Goal: Task Accomplishment & Management: Manage account settings

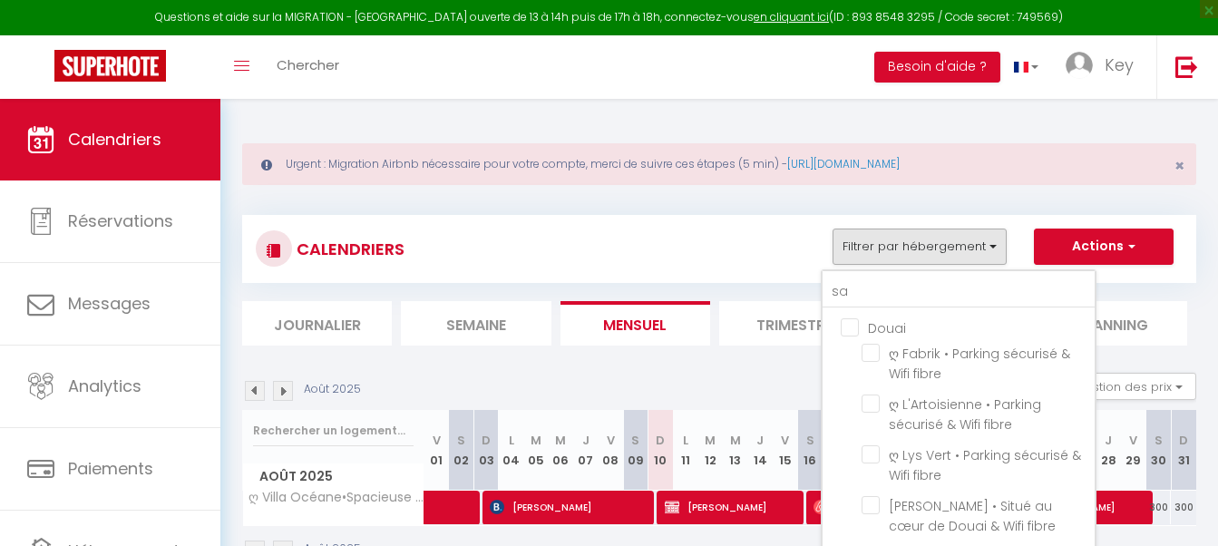
type input "sab"
checkbox input "false"
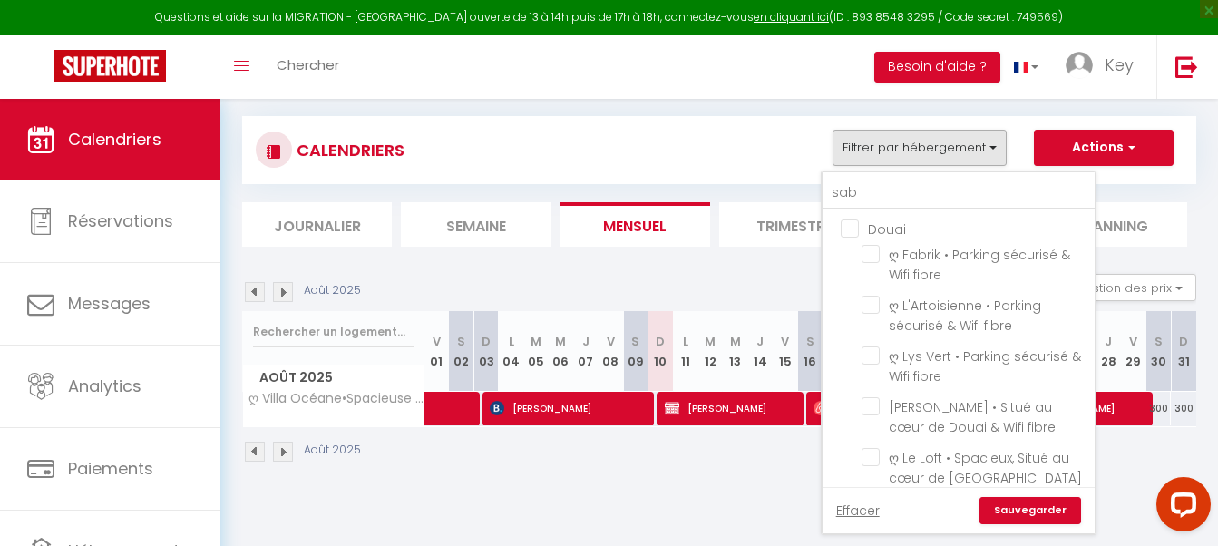
type input "sabl"
checkbox input "false"
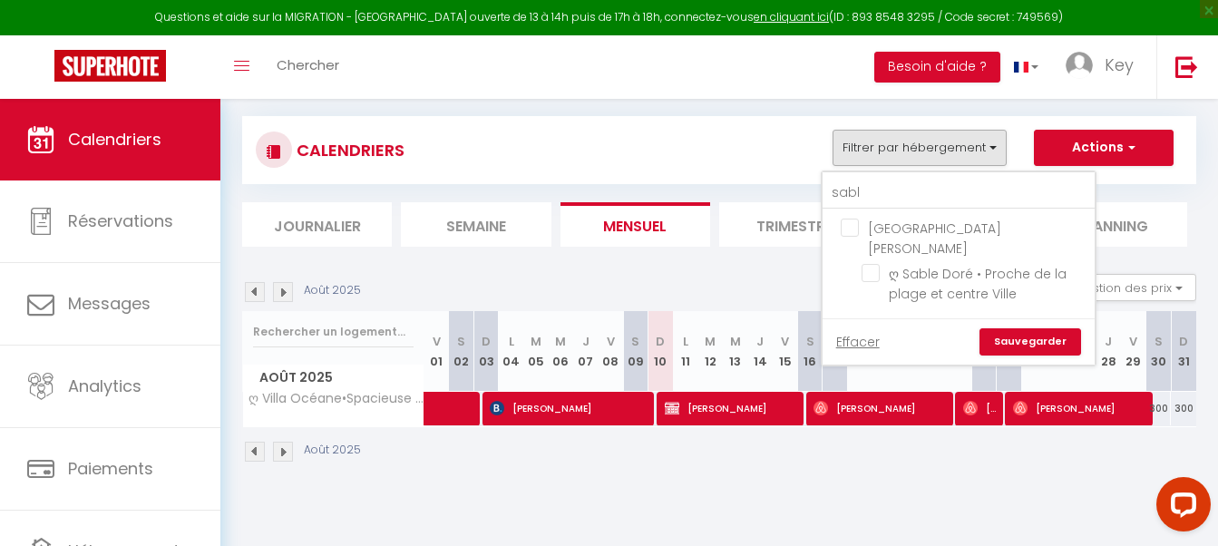
type input "sable"
checkbox input "false"
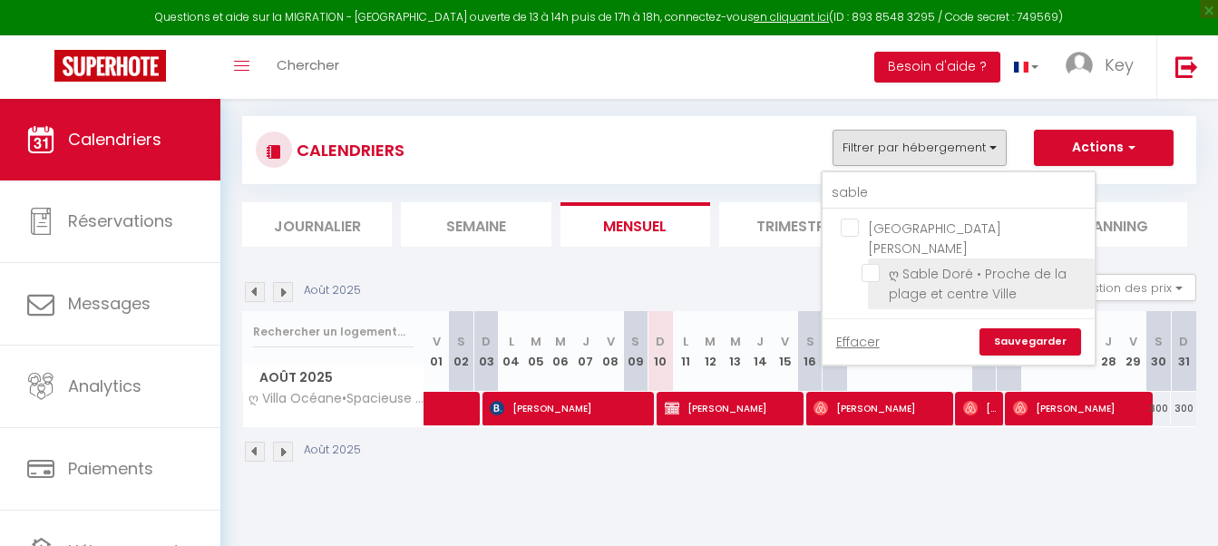
type input "sable"
click at [870, 264] on input "ღ Sable Doré • Proche de la plage et centre Ville" at bounding box center [974, 273] width 227 height 18
checkbox input "true"
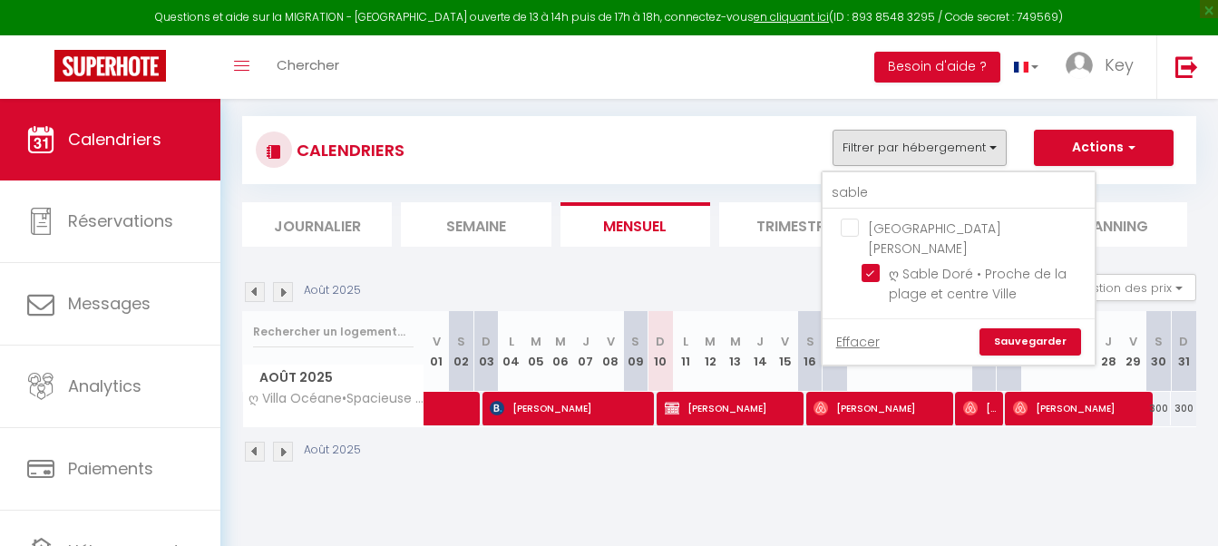
click at [1026, 318] on div "Effacer Sauvegarder" at bounding box center [958, 341] width 272 height 46
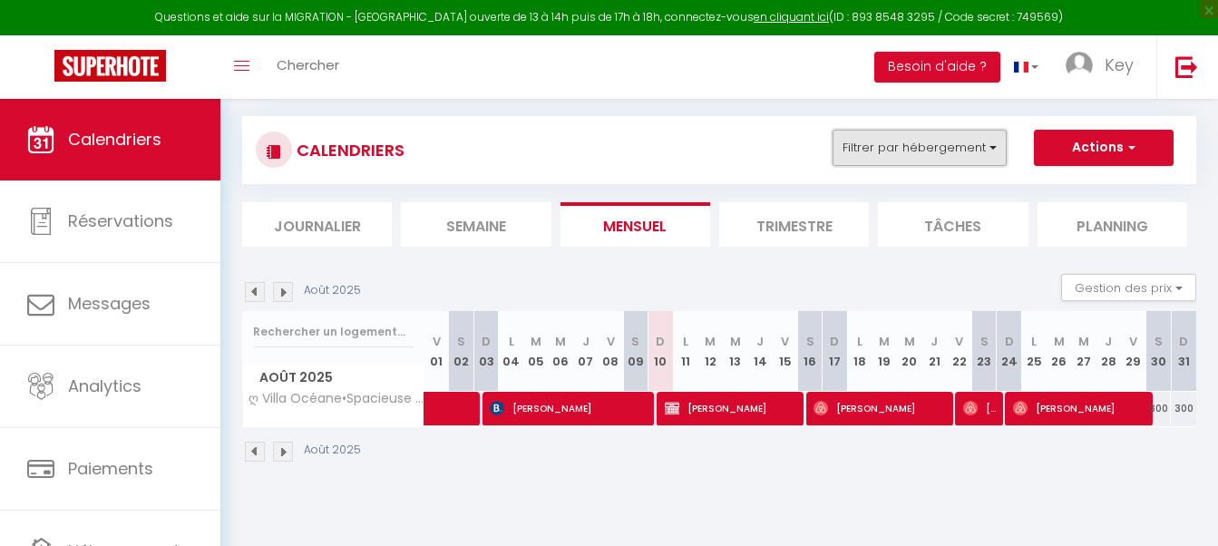
click at [873, 151] on button "Filtrer par hébergement" at bounding box center [919, 148] width 174 height 36
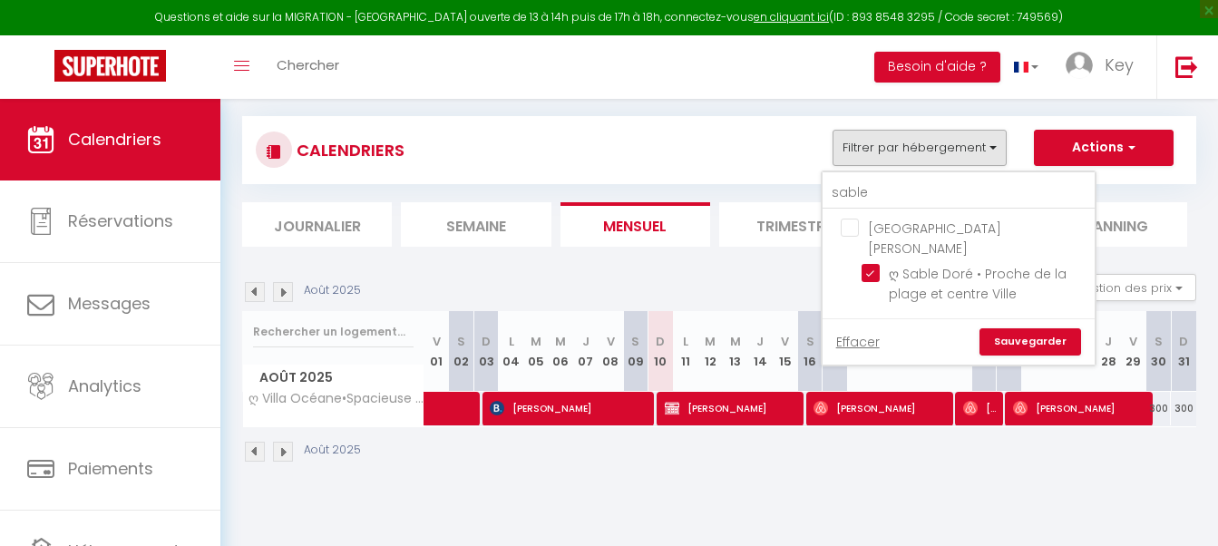
click at [1019, 328] on link "Sauvegarder" at bounding box center [1030, 341] width 102 height 27
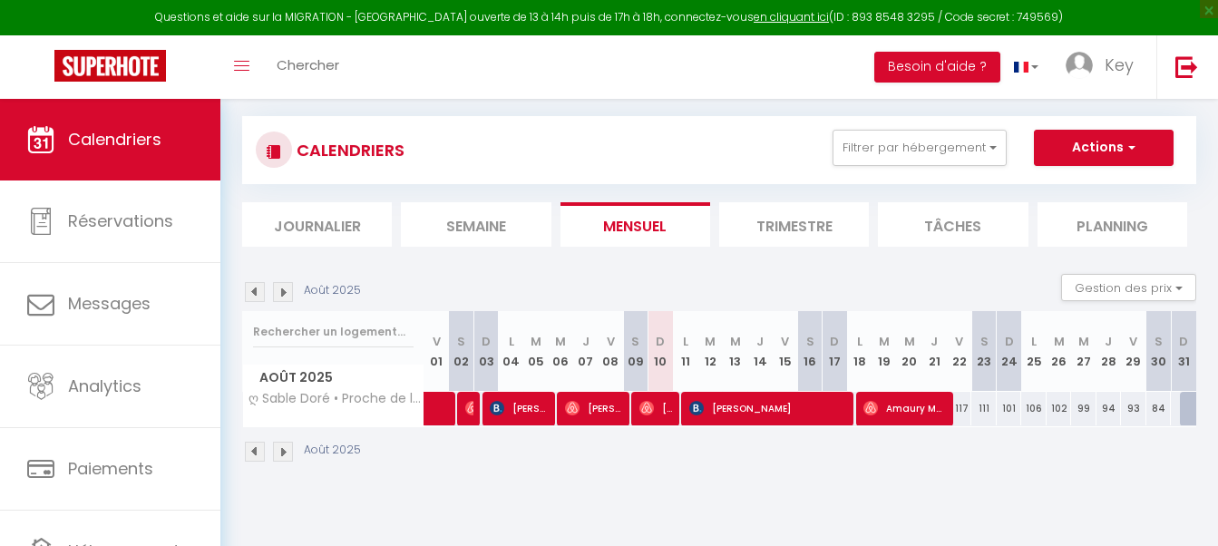
click at [721, 407] on span "[PERSON_NAME]" at bounding box center [766, 408] width 155 height 34
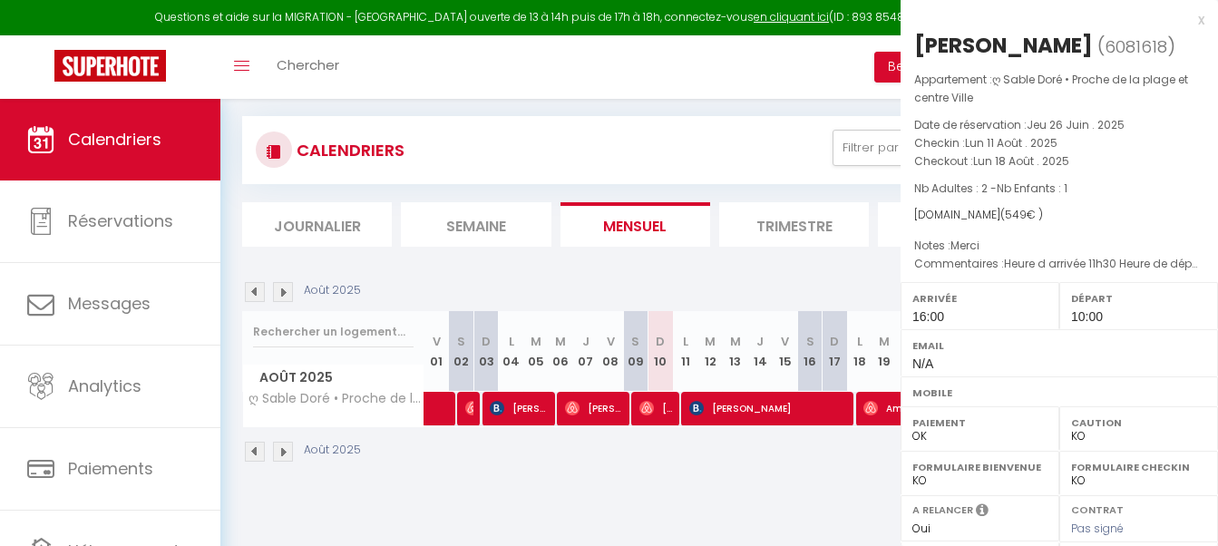
select select "OK"
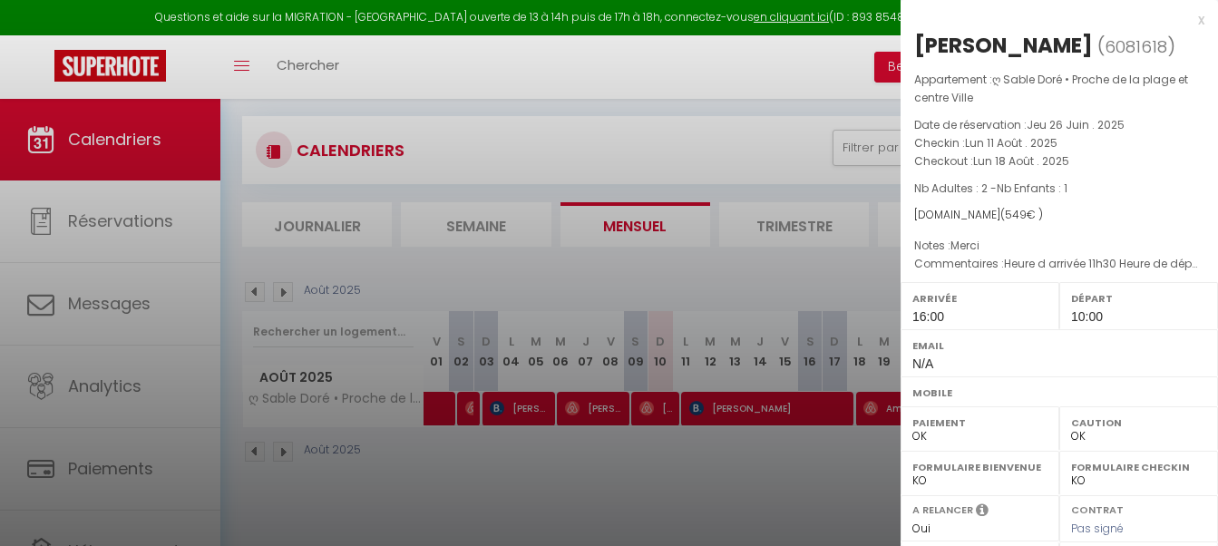
click at [755, 438] on div at bounding box center [609, 273] width 1218 height 546
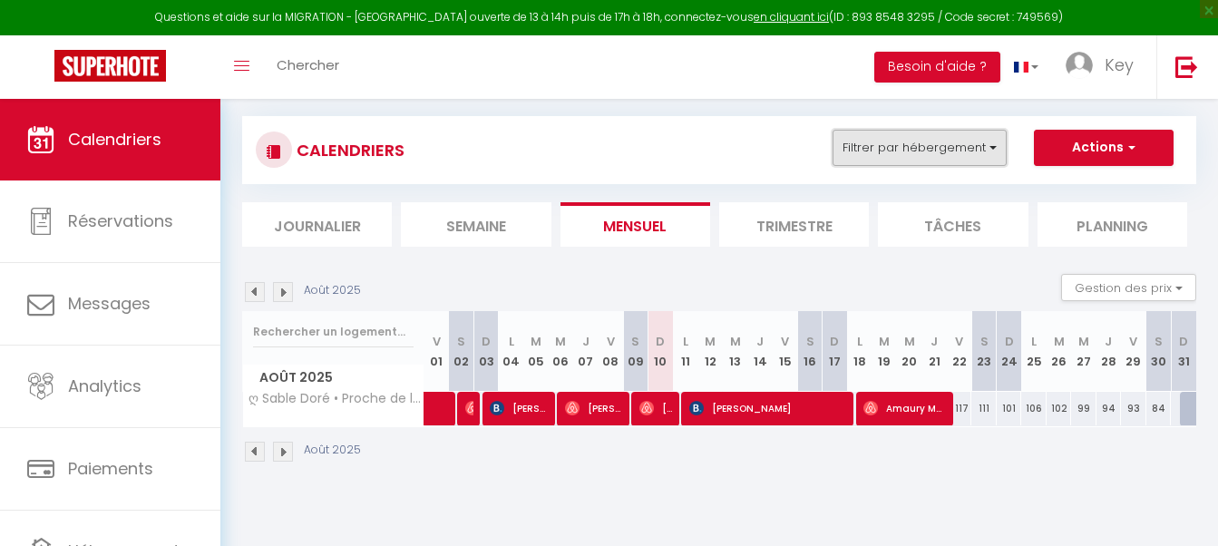
click at [884, 158] on button "Filtrer par hébergement" at bounding box center [919, 148] width 174 height 36
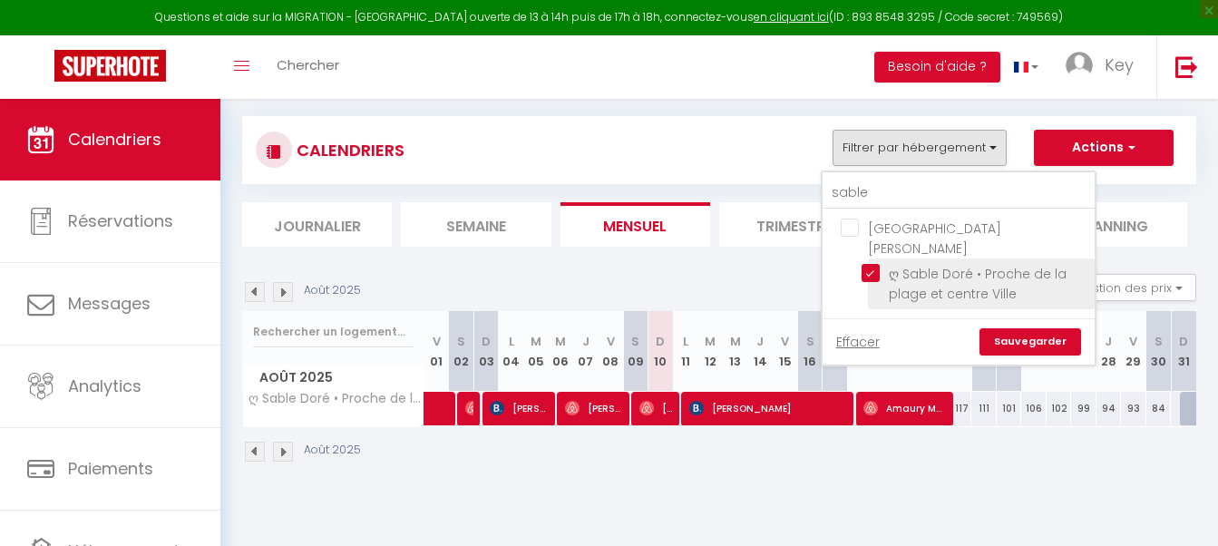
click at [869, 264] on input "ღ Sable Doré • Proche de la plage et centre Ville" at bounding box center [974, 273] width 227 height 18
checkbox input "false"
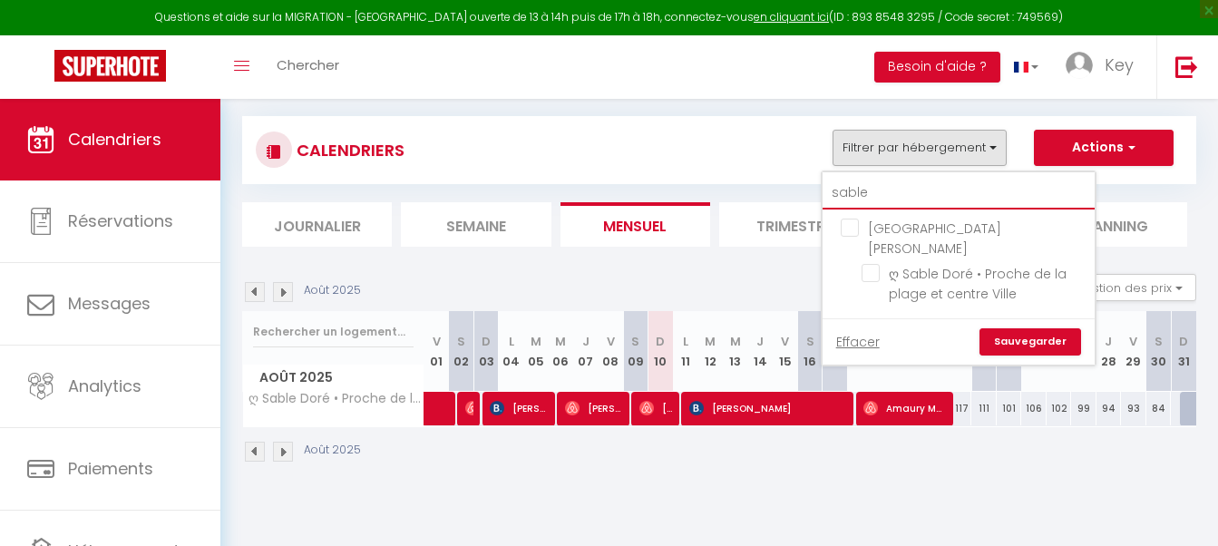
click at [901, 198] on input "sable" at bounding box center [958, 193] width 272 height 33
type input "s"
checkbox input "false"
type input "so"
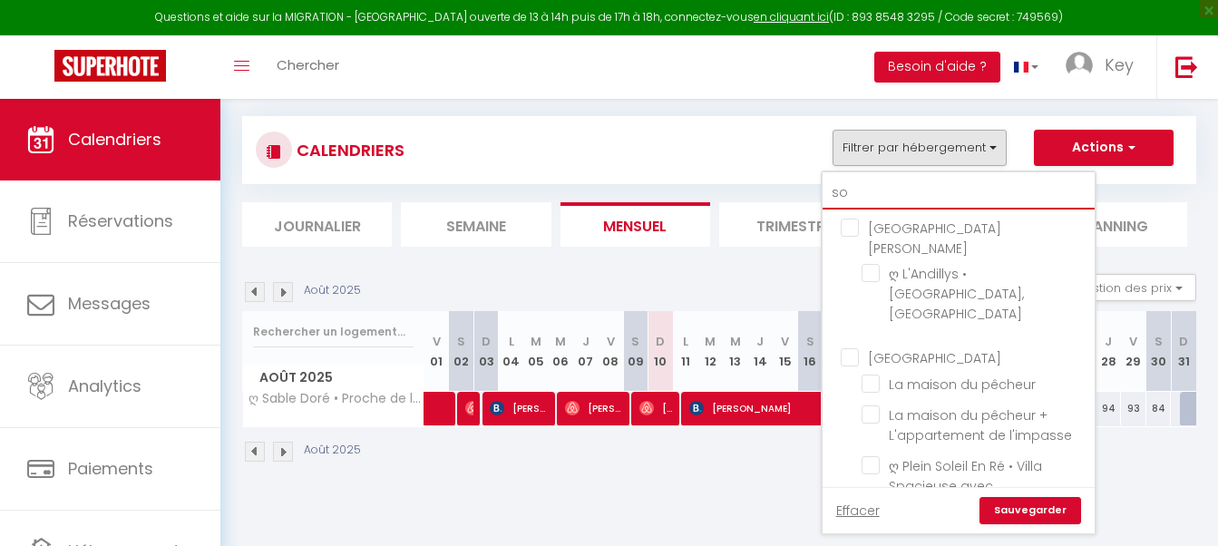
checkbox input "false"
type input "som"
checkbox input "false"
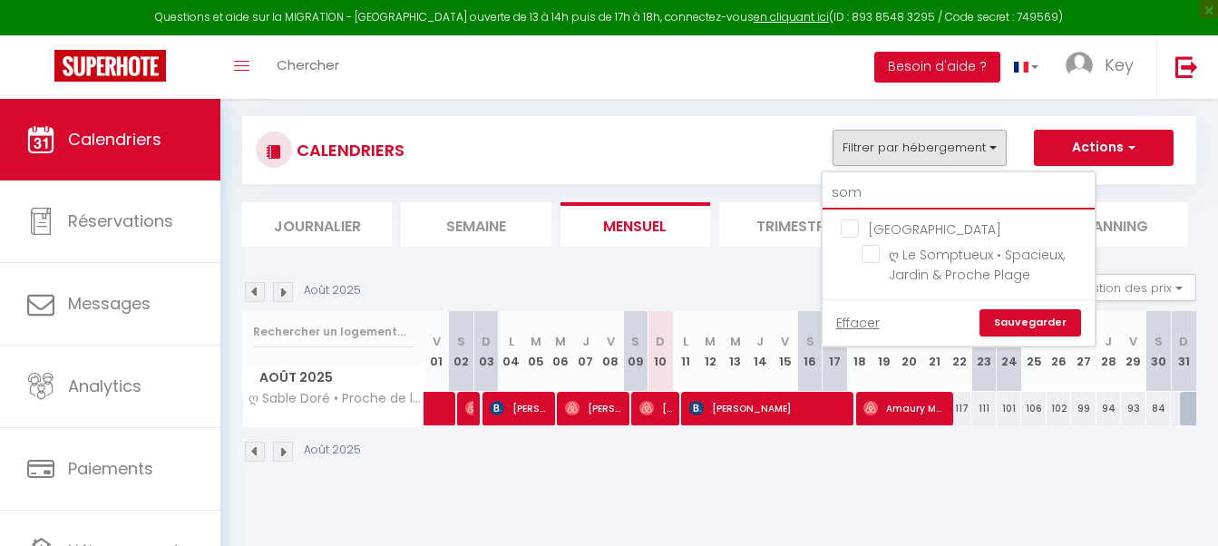
type input "somp"
checkbox input "false"
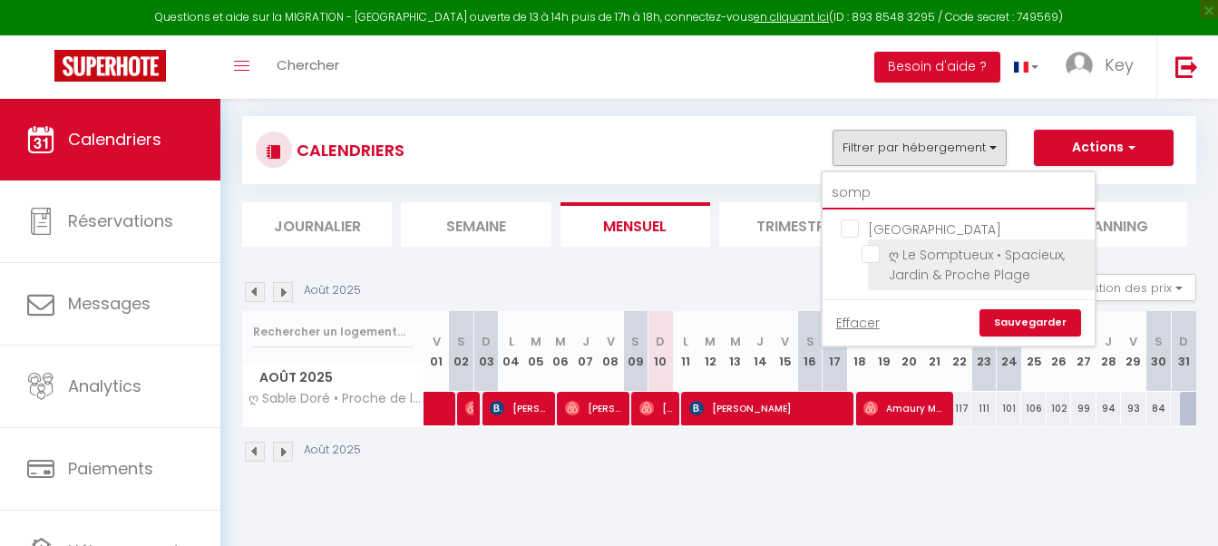
type input "somp"
click at [871, 255] on input "ღ Le Somptueux • Spacieux, Jardin & Proche Plage" at bounding box center [974, 254] width 227 height 18
checkbox input "true"
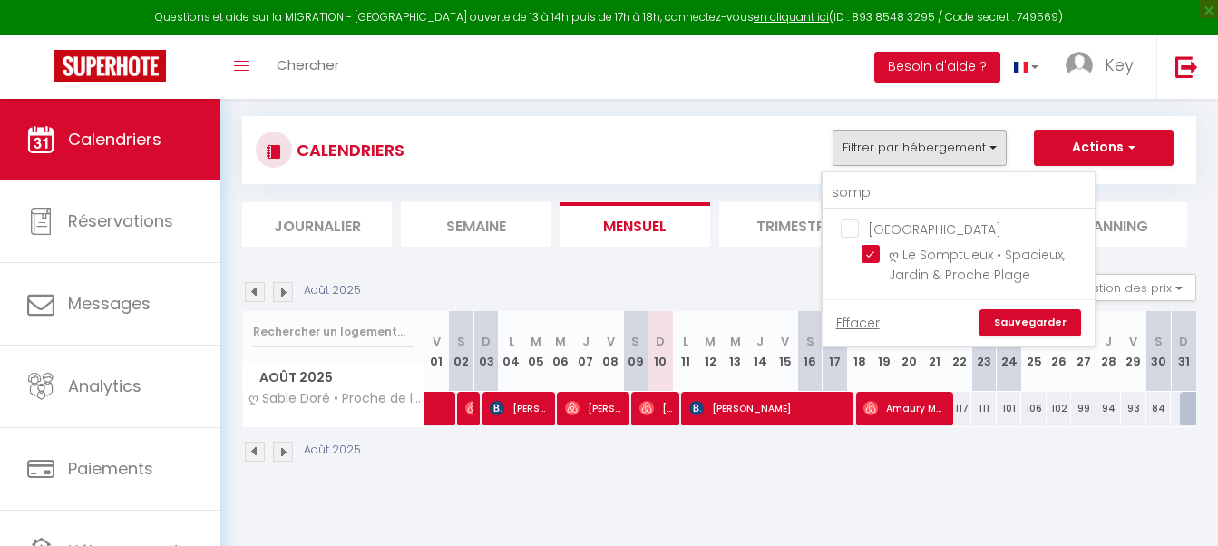
click at [1019, 325] on link "Sauvegarder" at bounding box center [1030, 322] width 102 height 27
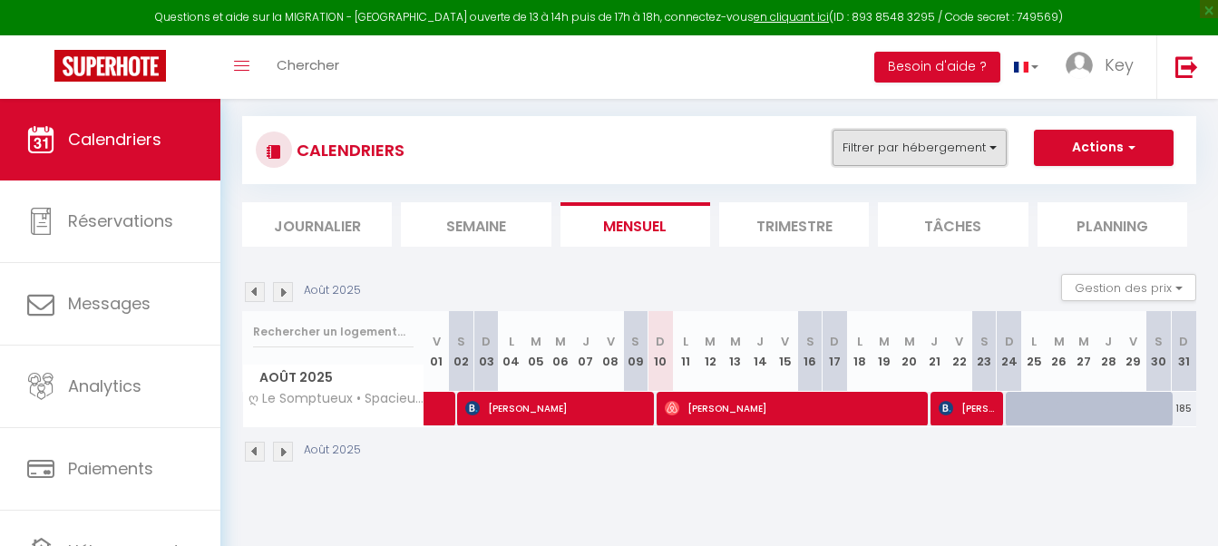
click at [887, 130] on button "Filtrer par hébergement" at bounding box center [919, 148] width 174 height 36
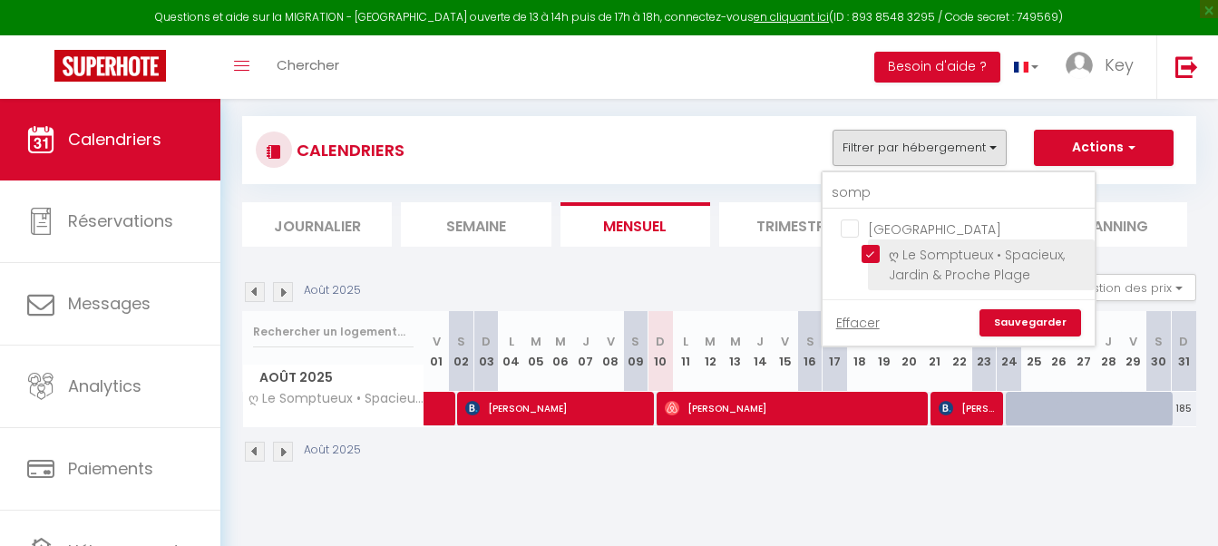
click at [870, 260] on input "ღ Le Somptueux • Spacieux, Jardin & Proche Plage" at bounding box center [974, 254] width 227 height 18
checkbox input "false"
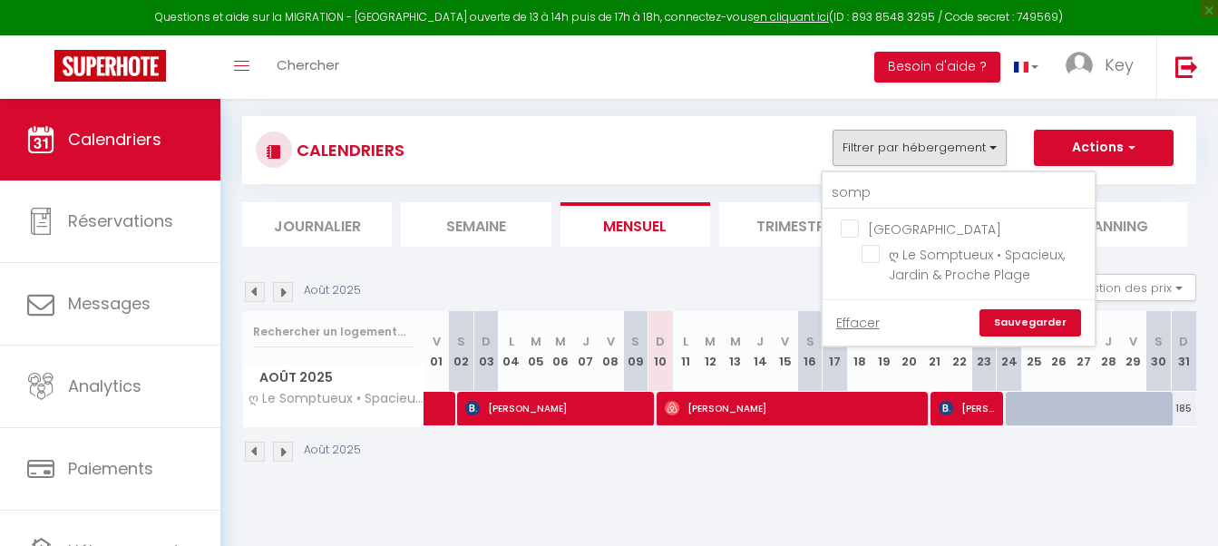
click at [1012, 319] on link "Sauvegarder" at bounding box center [1030, 322] width 102 height 27
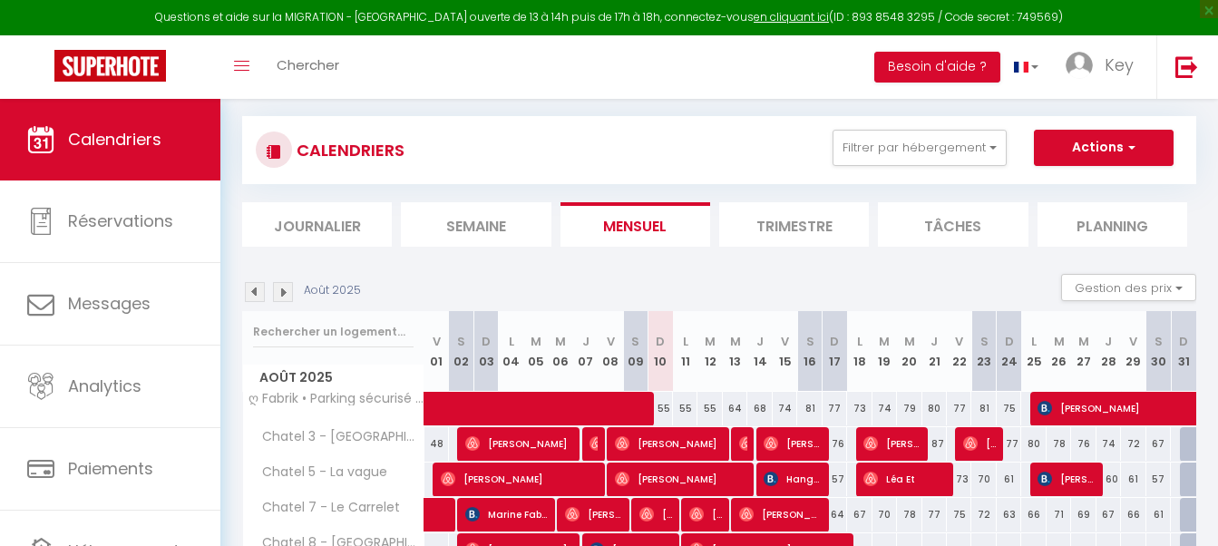
click at [655, 124] on div "CALENDRIERS Filtrer par hébergement somp Île de Ré ღ Le Somptueux • Spacieux, J…" at bounding box center [719, 150] width 954 height 68
click at [314, 234] on li "Journalier" at bounding box center [317, 224] width 150 height 44
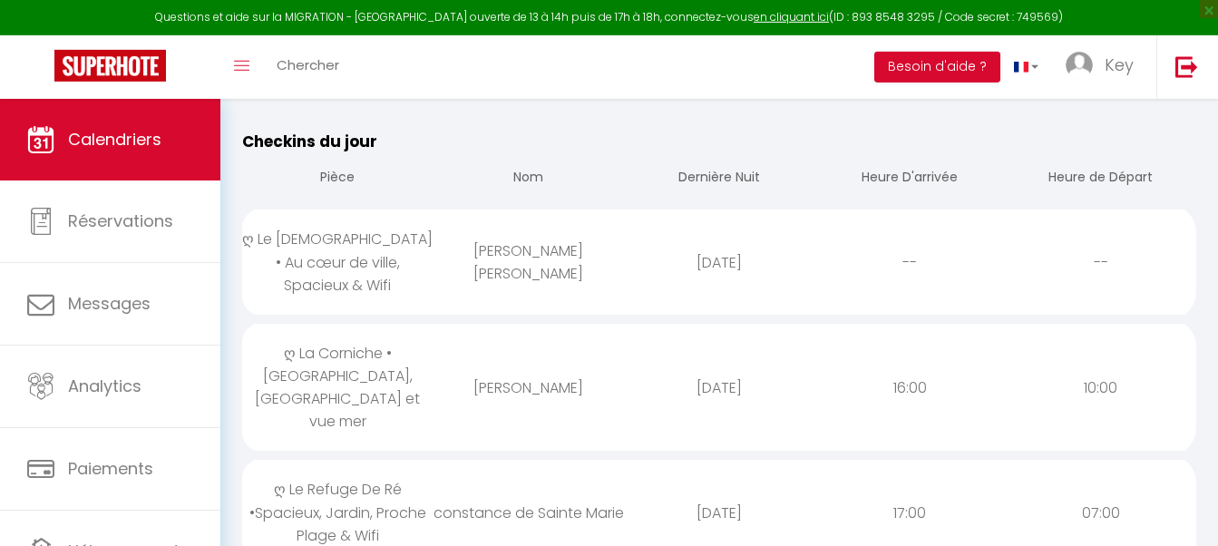
scroll to position [376, 0]
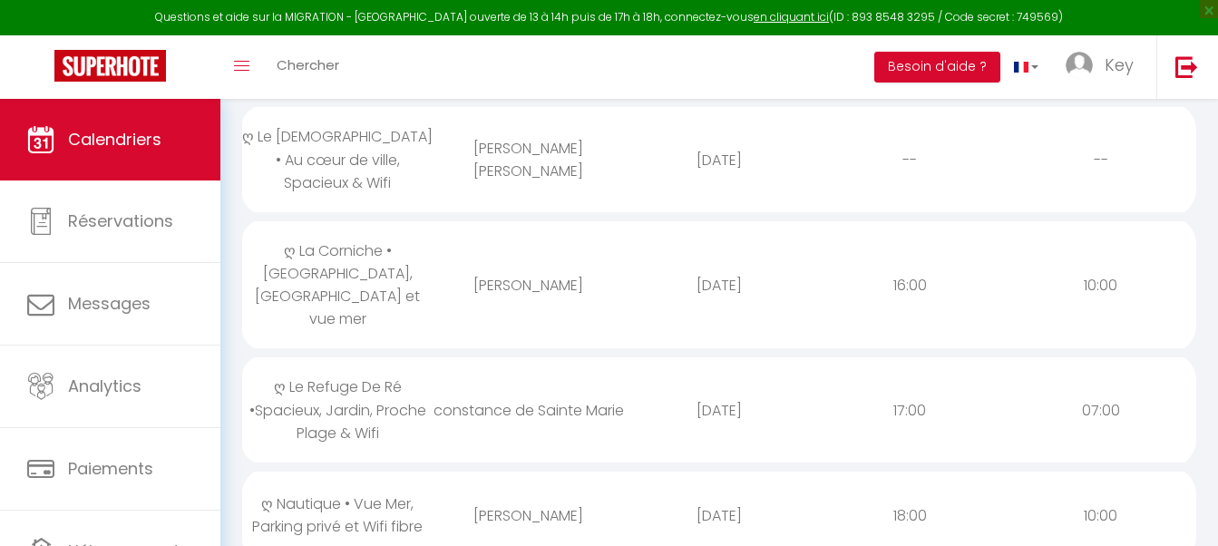
click at [483, 486] on div "[PERSON_NAME]" at bounding box center [528, 515] width 190 height 59
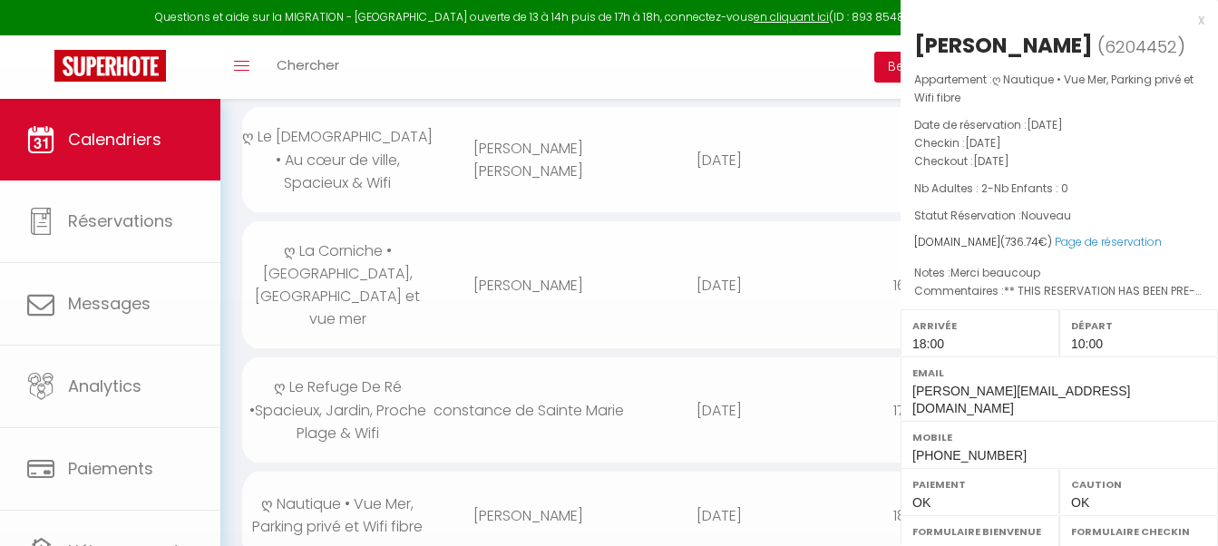
select select "1"
select select "0"
select select "1"
select select
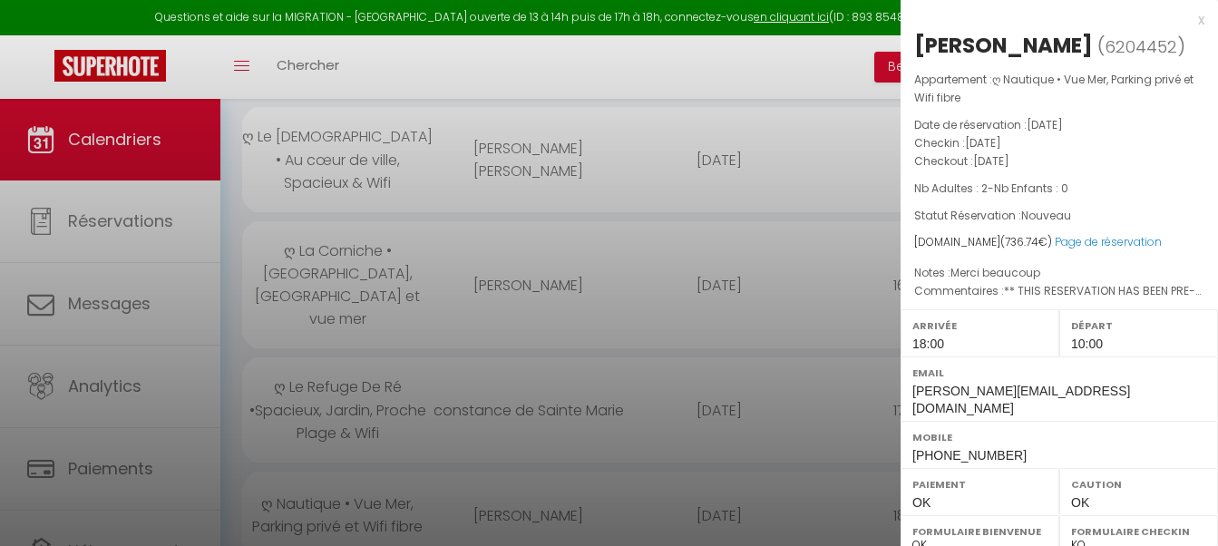
click at [593, 111] on div at bounding box center [609, 273] width 1218 height 546
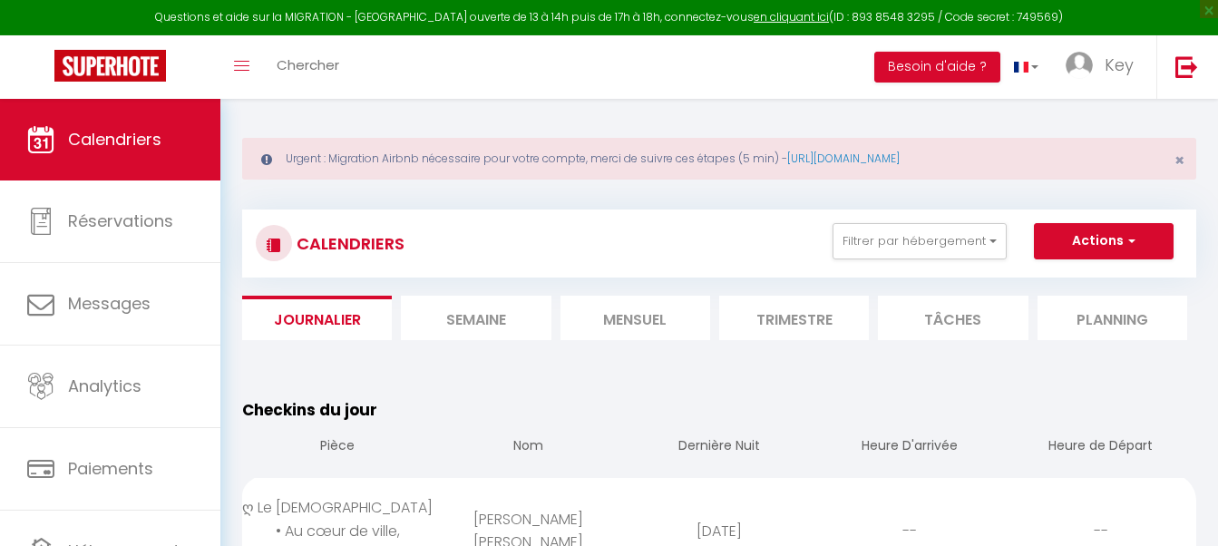
scroll to position [0, 0]
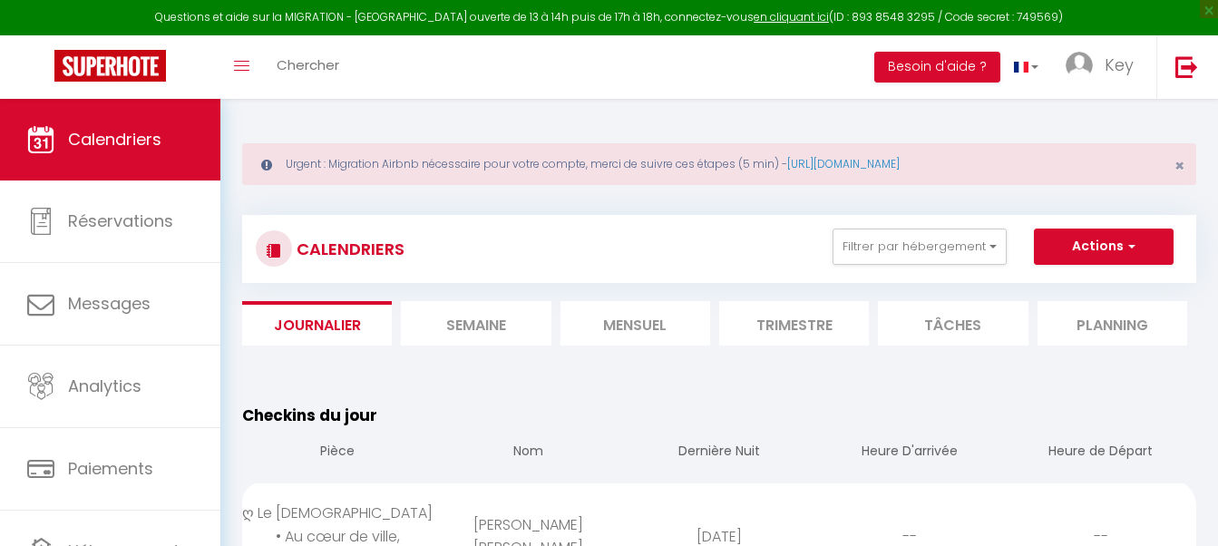
click at [656, 337] on li "Mensuel" at bounding box center [635, 323] width 150 height 44
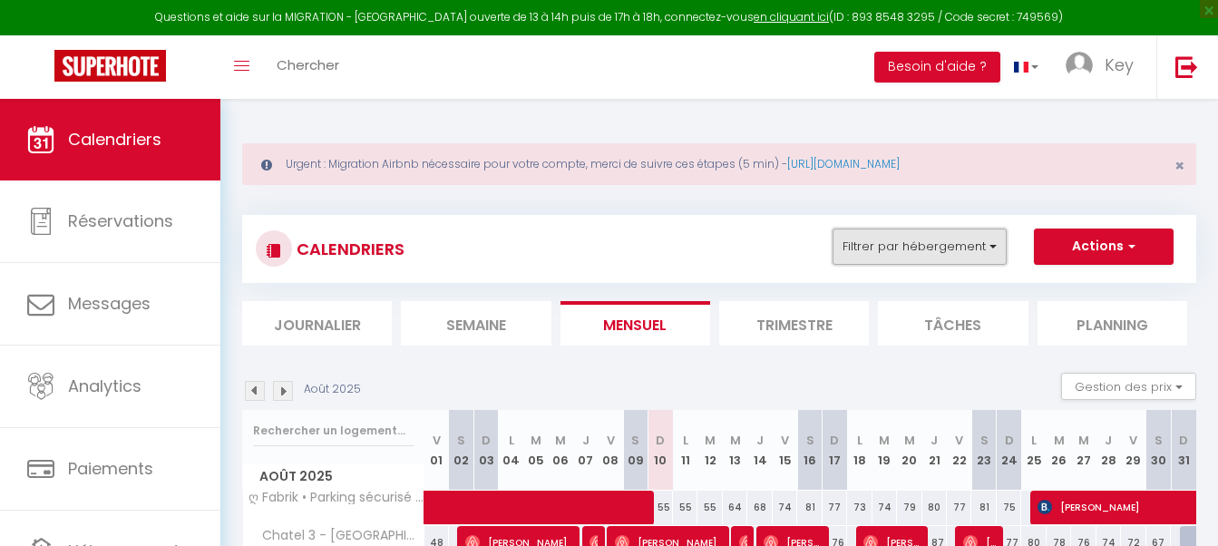
click at [902, 254] on button "Filtrer par hébergement" at bounding box center [919, 247] width 174 height 36
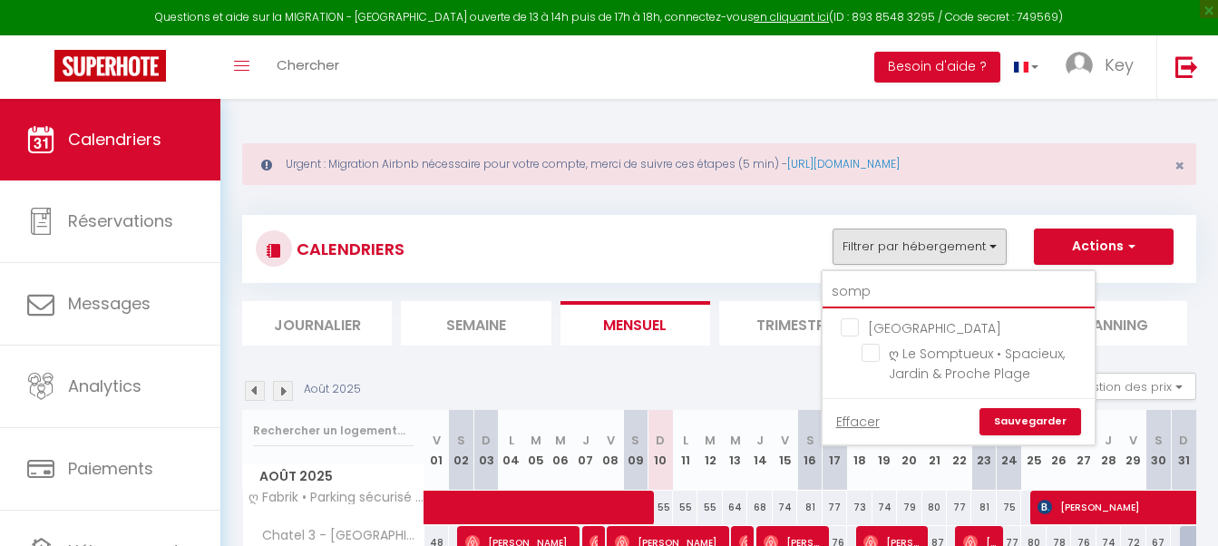
click at [902, 287] on input "somp" at bounding box center [958, 292] width 272 height 33
type input "a"
checkbox input "false"
type input "ar"
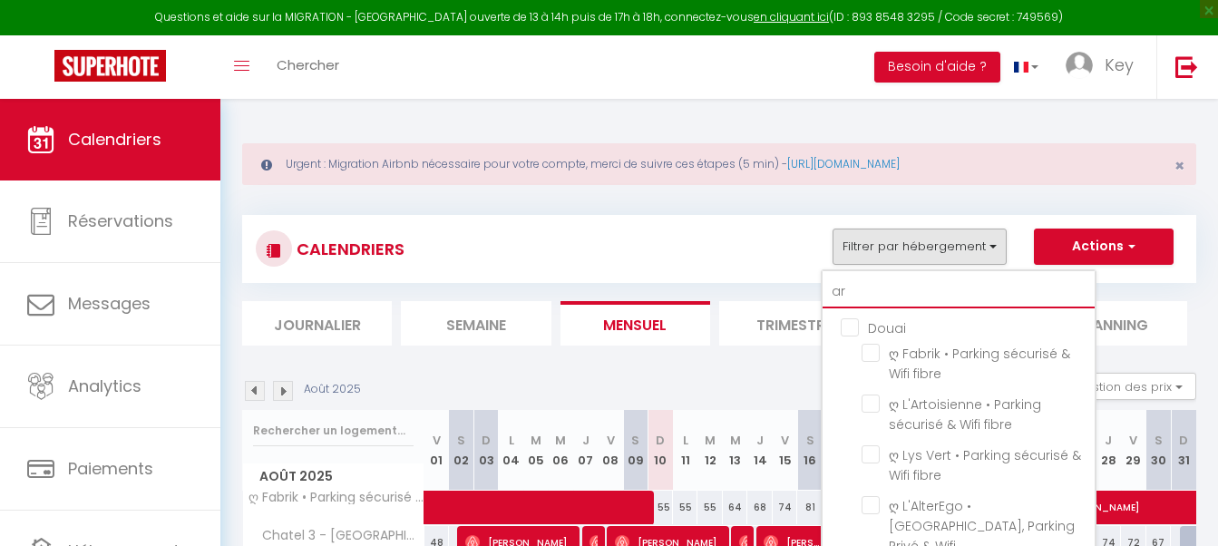
checkbox input "false"
type input "ars"
checkbox input "false"
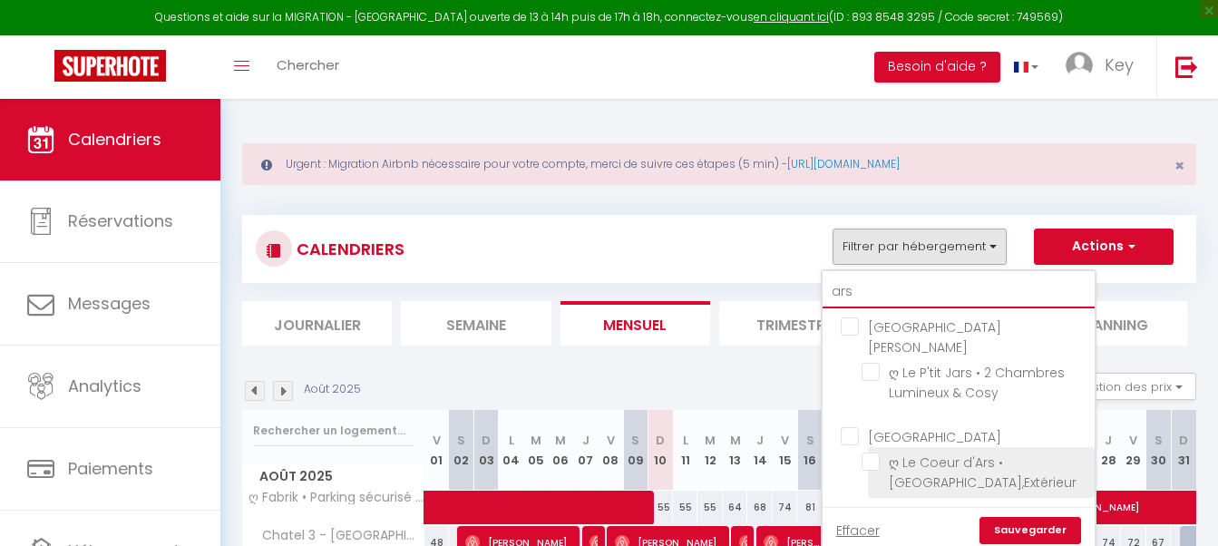
type input "ars"
click at [875, 452] on input "ღ Le Coeur d'Ars • [GEOGRAPHIC_DATA],Extérieur" at bounding box center [974, 461] width 227 height 18
checkbox input "true"
checkbox input "false"
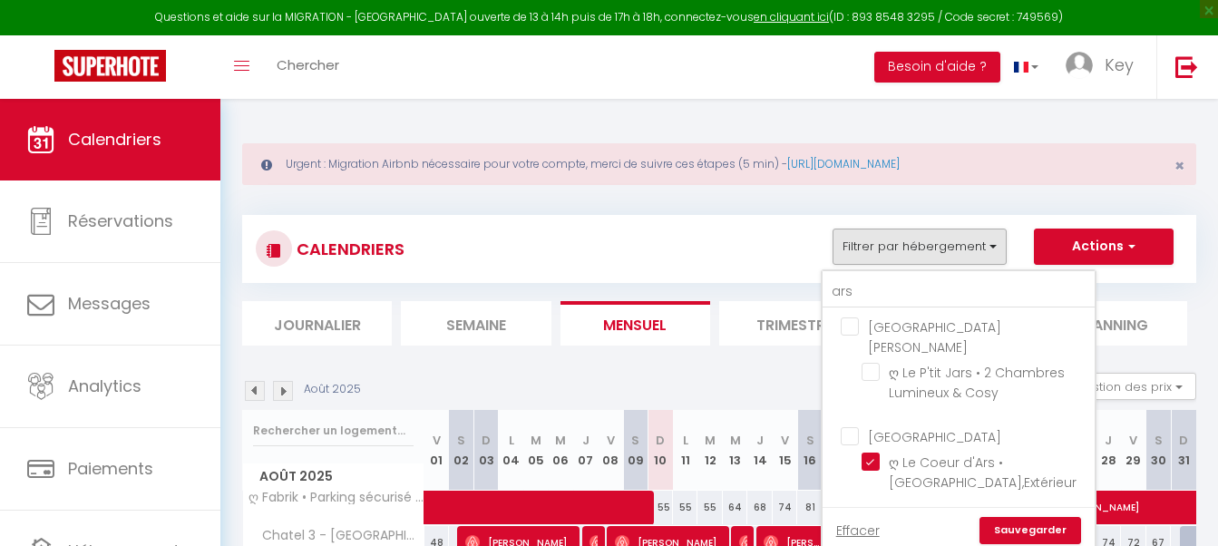
click at [1016, 517] on link "Sauvegarder" at bounding box center [1030, 530] width 102 height 27
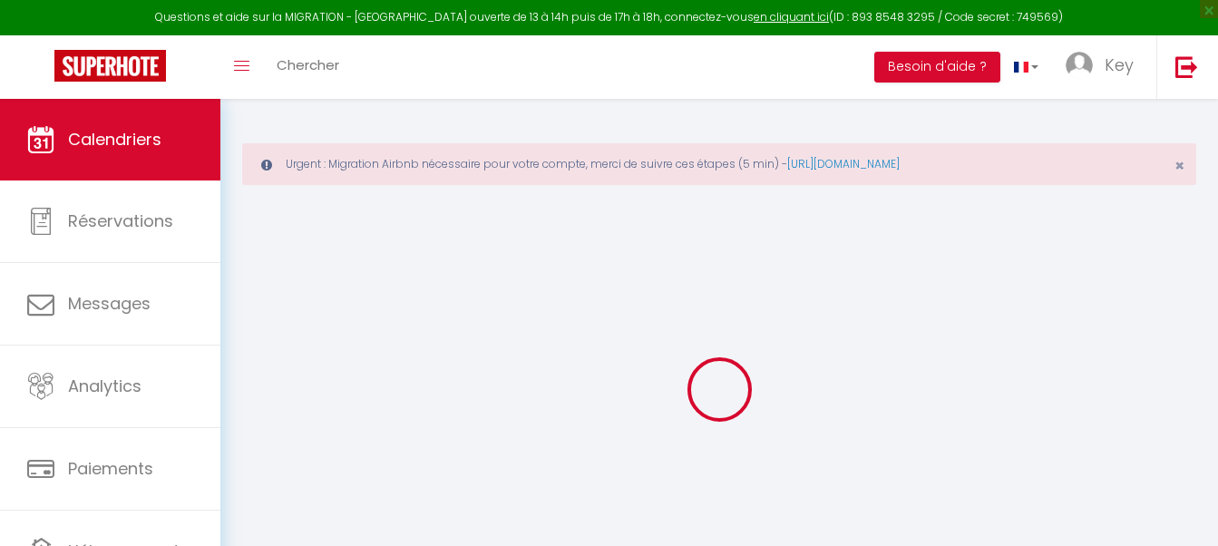
select select "0"
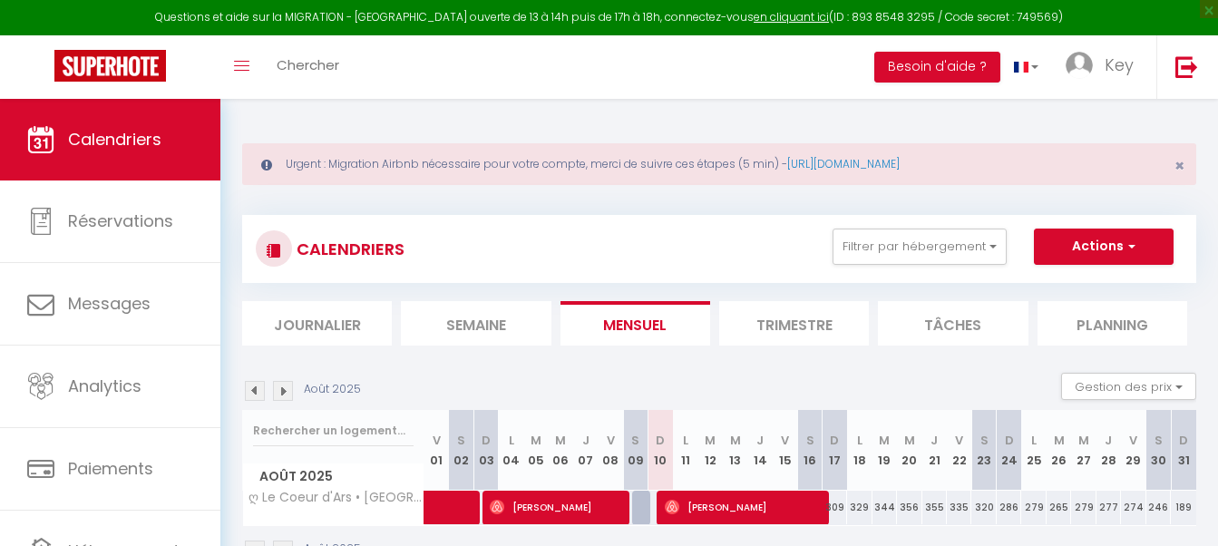
click at [695, 515] on span "[PERSON_NAME]" at bounding box center [742, 507] width 155 height 34
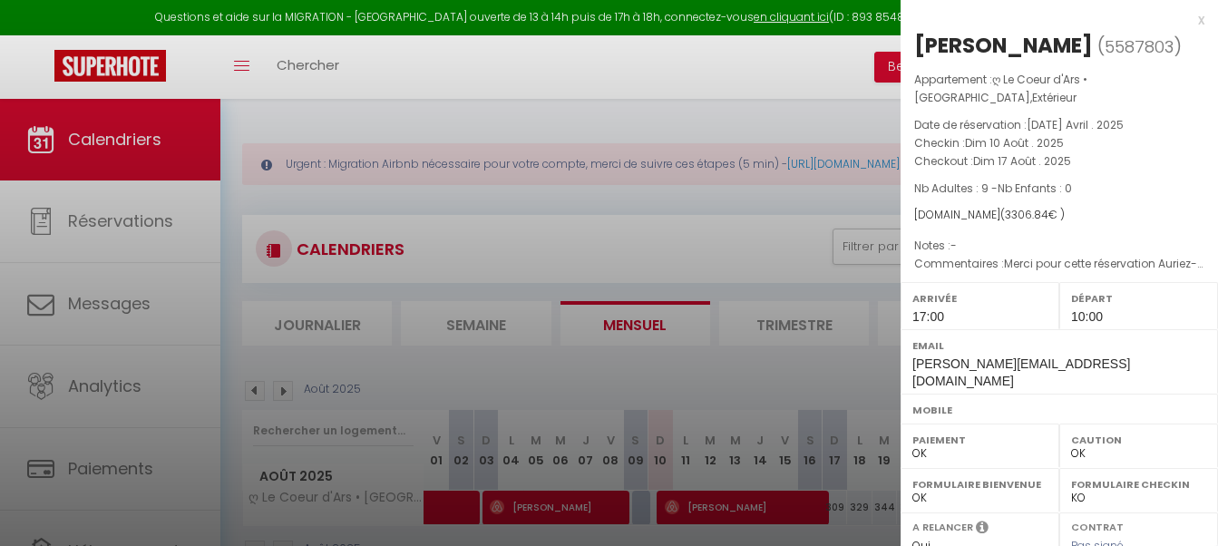
click at [998, 45] on div "[PERSON_NAME]" at bounding box center [1003, 45] width 179 height 29
copy div "Sirot"
click at [658, 202] on div at bounding box center [609, 273] width 1218 height 546
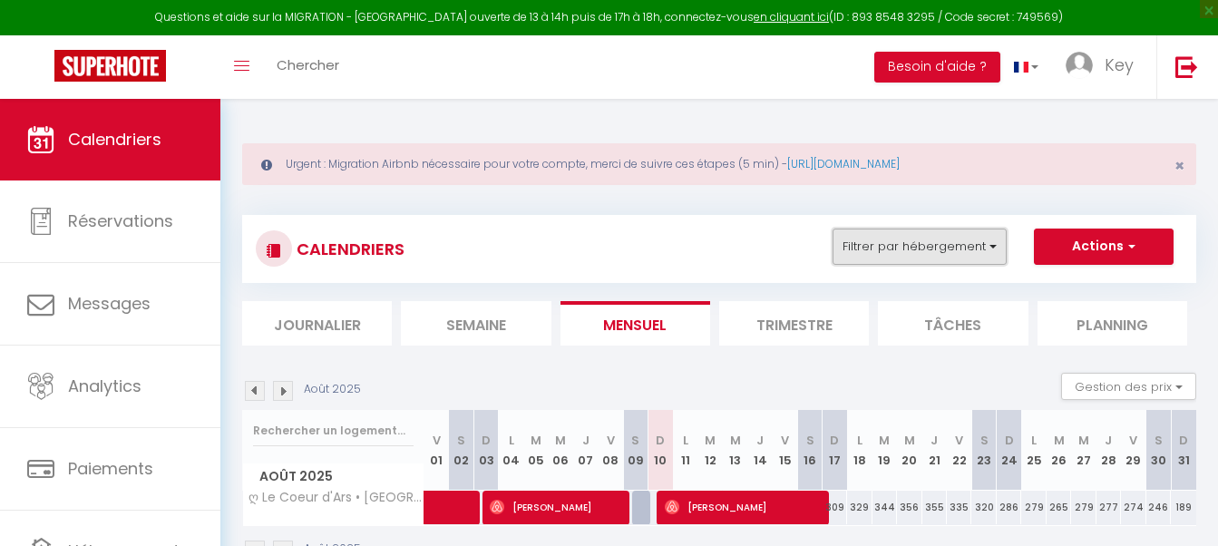
click at [954, 246] on button "Filtrer par hébergement" at bounding box center [919, 247] width 174 height 36
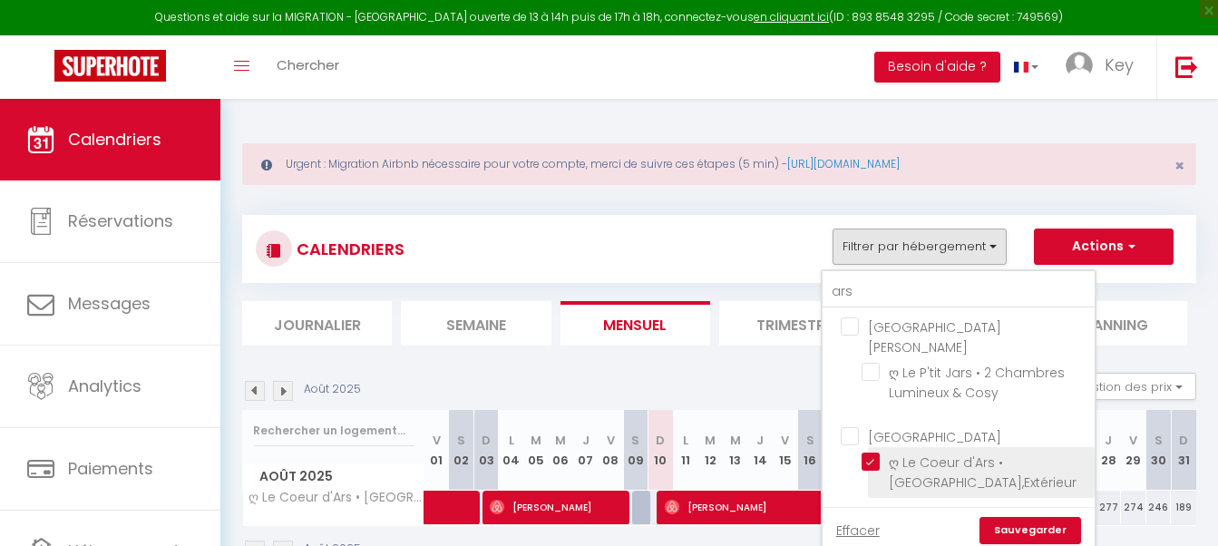
drag, startPoint x: 873, startPoint y: 437, endPoint x: 887, endPoint y: 448, distance: 17.4
click at [873, 452] on input "ღ Le Coeur d'Ars • [GEOGRAPHIC_DATA],Extérieur" at bounding box center [974, 461] width 227 height 18
checkbox input "false"
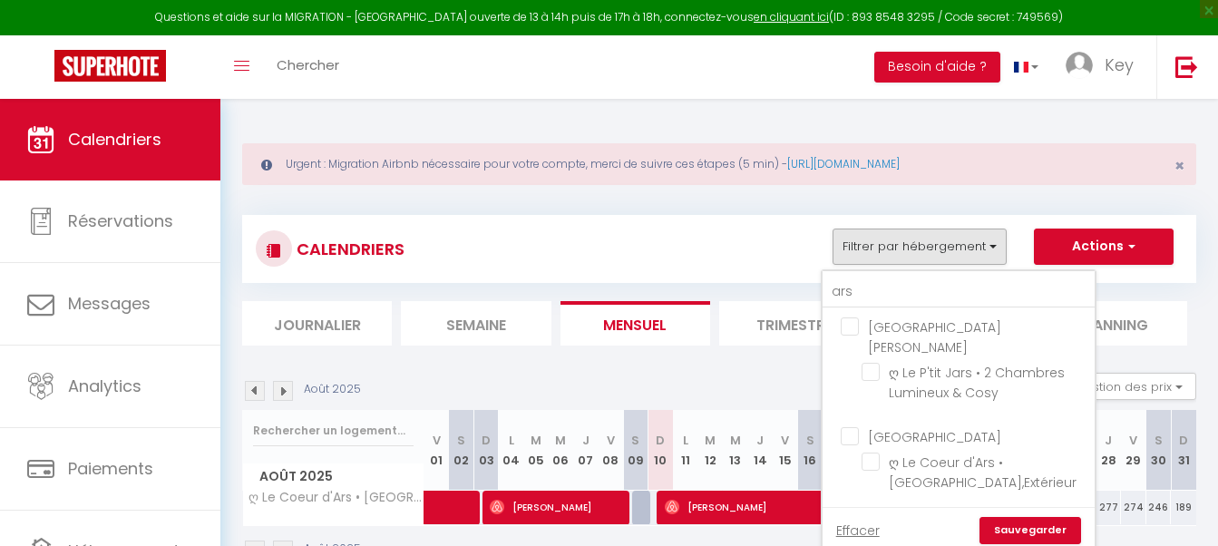
click at [1045, 521] on link "Sauvegarder" at bounding box center [1030, 530] width 102 height 27
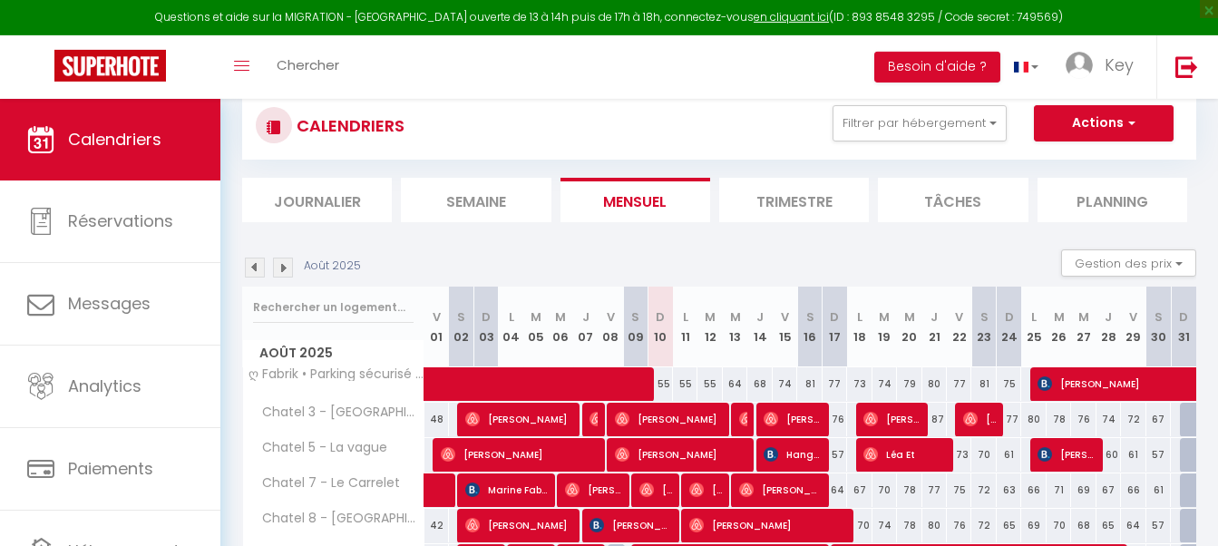
scroll to position [92, 0]
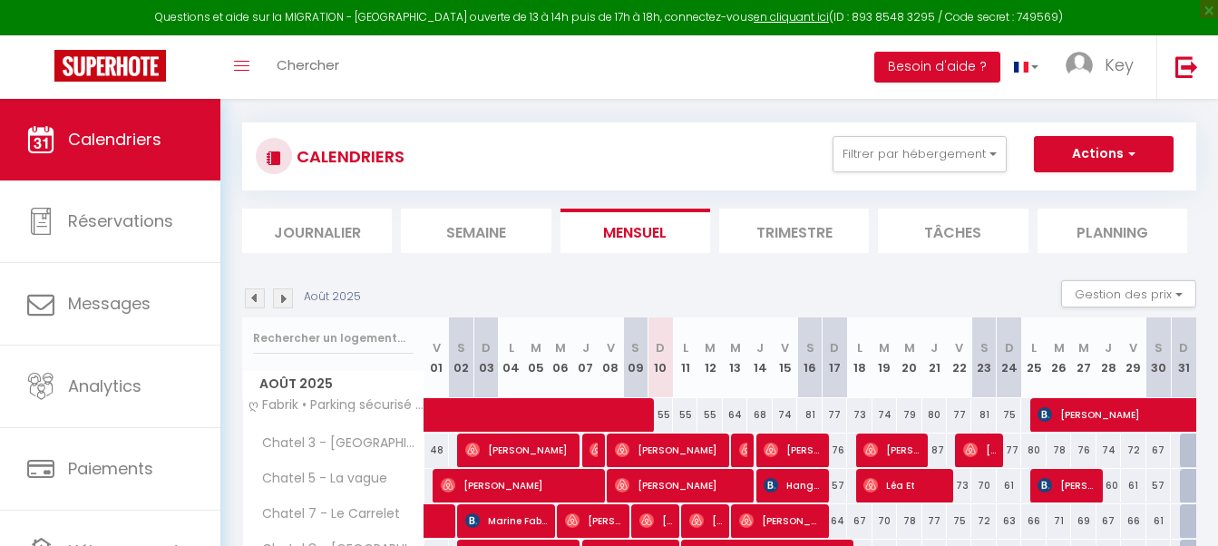
click at [329, 219] on li "Journalier" at bounding box center [317, 231] width 150 height 44
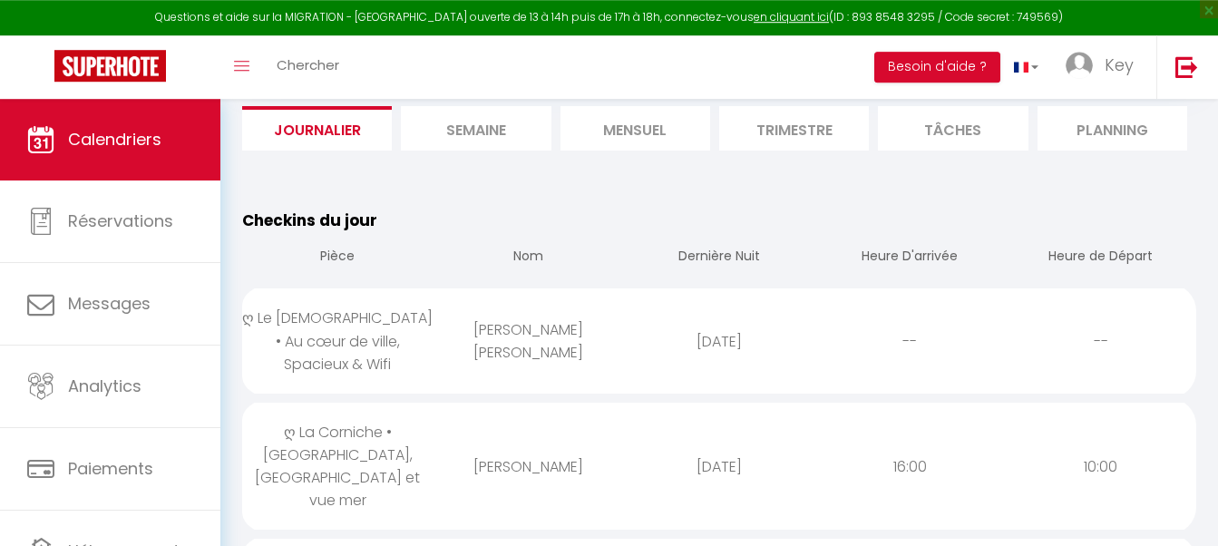
scroll to position [277, 0]
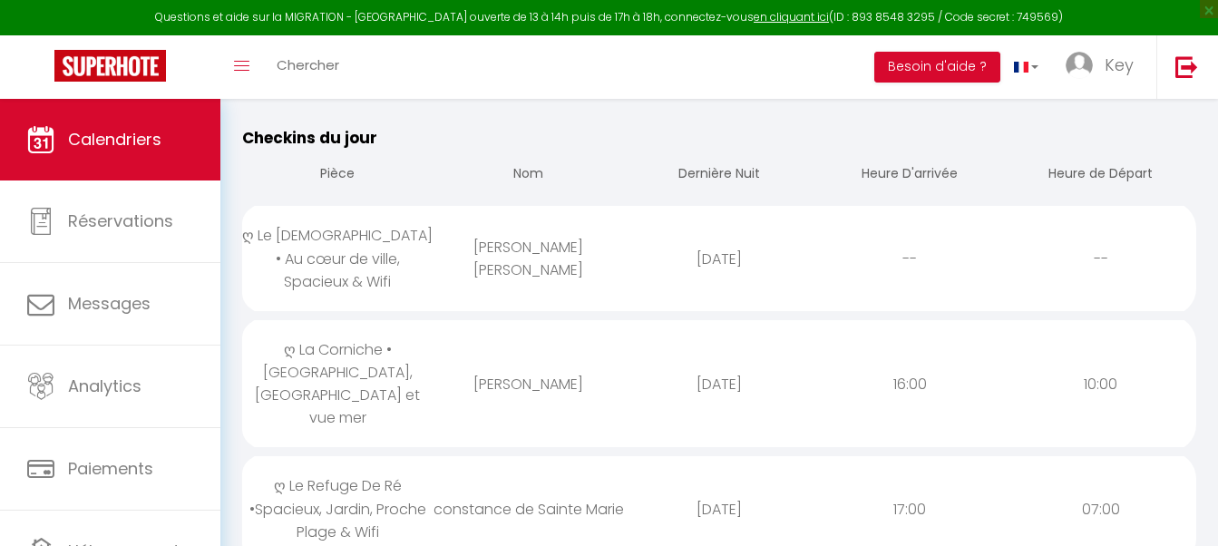
click at [355, 292] on td "ღ Le [DEMOGRAPHIC_DATA] • Au cœur de ville, Spacieux & Wifi" at bounding box center [337, 257] width 190 height 113
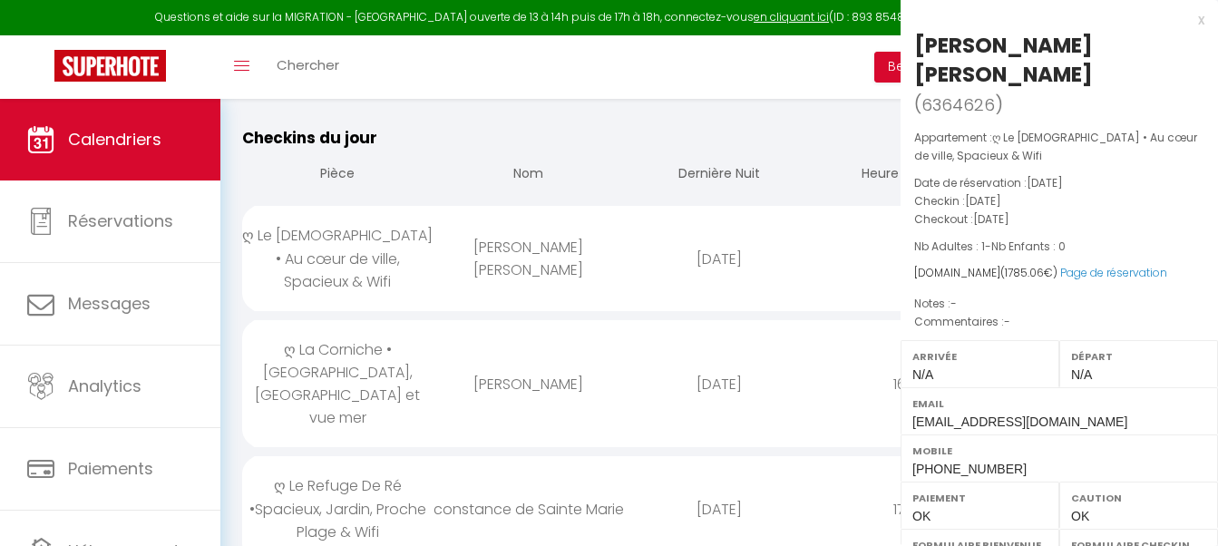
select select "0"
select select "1"
select select
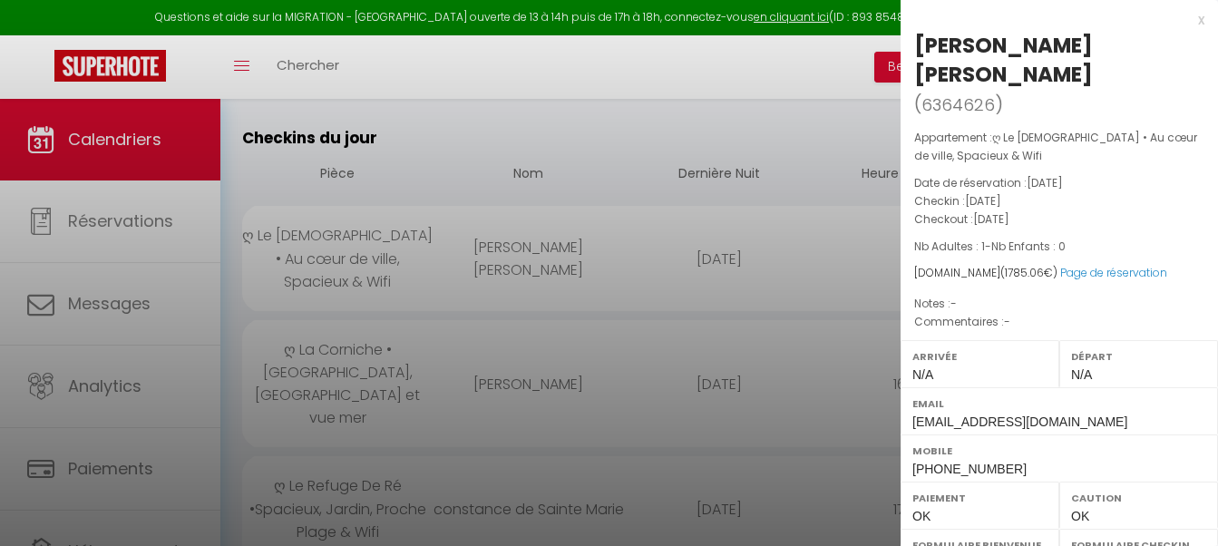
click at [397, 262] on div at bounding box center [609, 273] width 1218 height 546
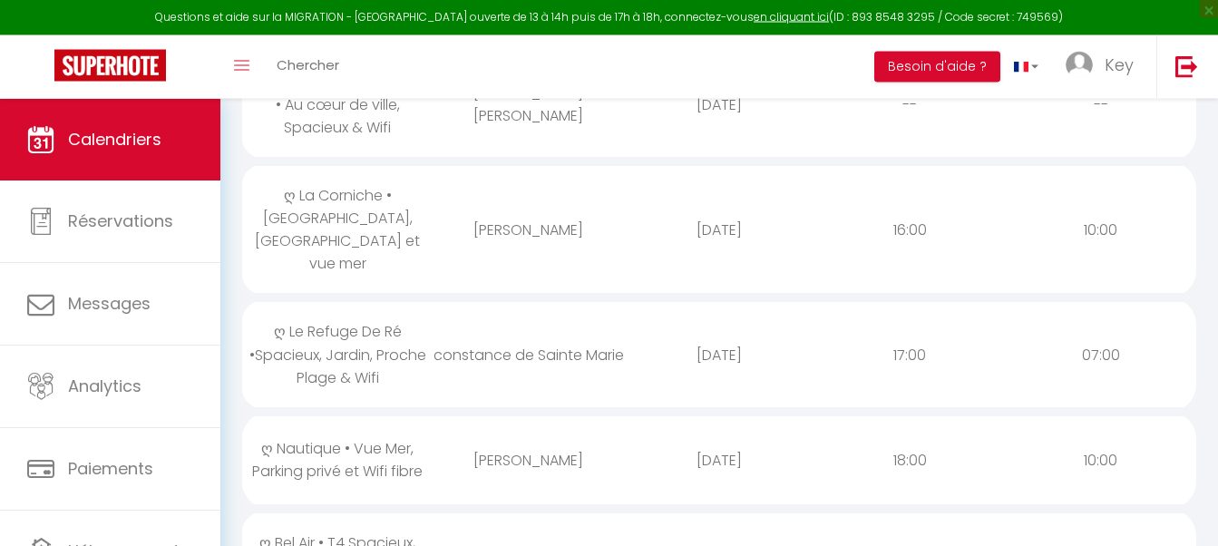
scroll to position [462, 0]
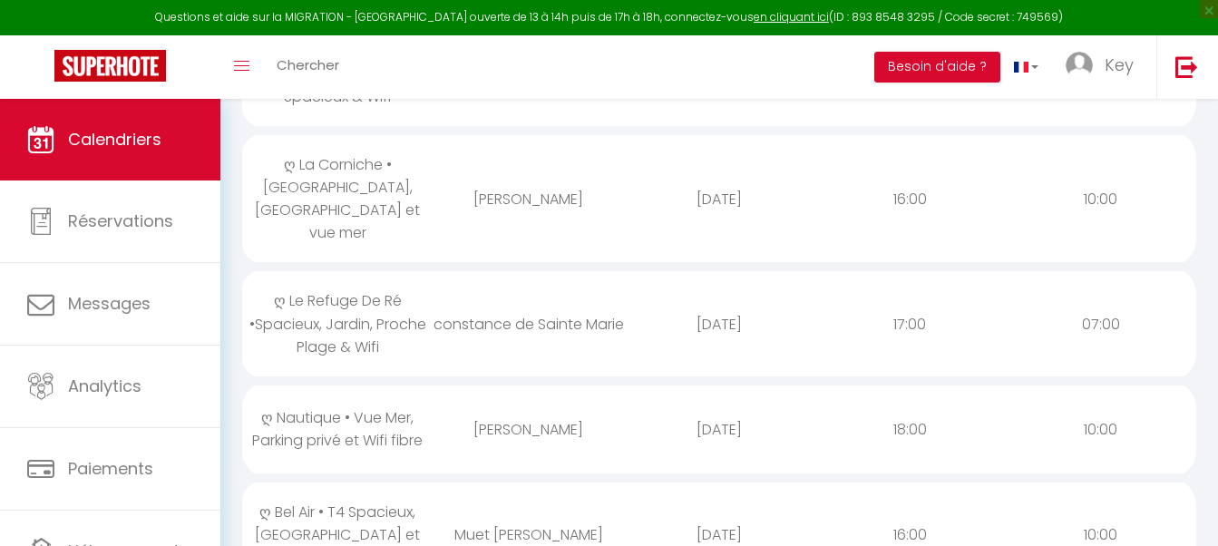
click at [481, 400] on div "[PERSON_NAME]" at bounding box center [528, 429] width 190 height 59
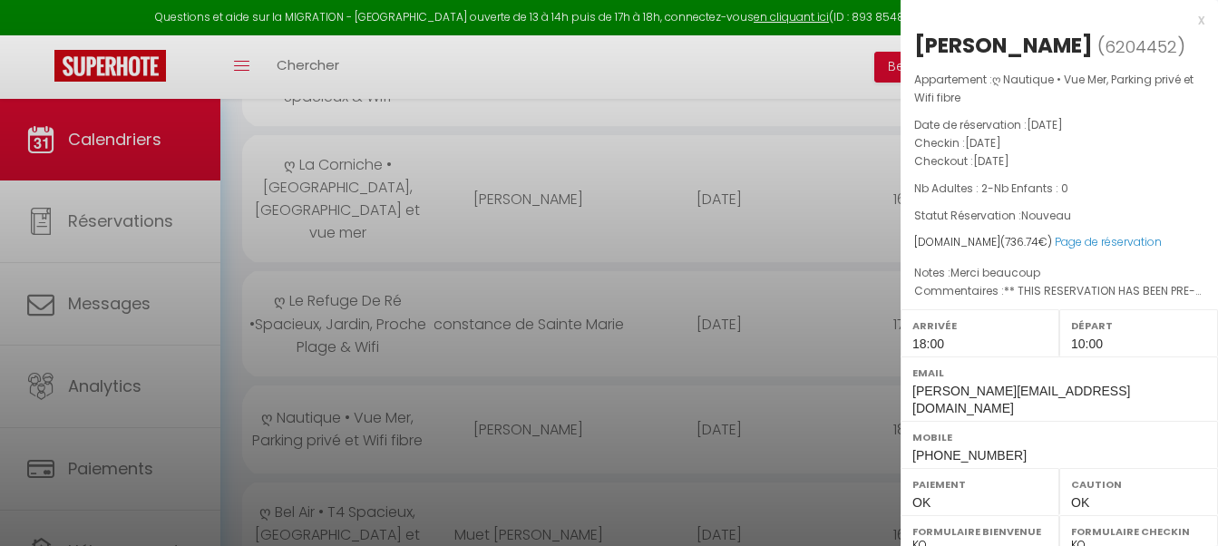
click at [922, 39] on div "[PERSON_NAME]" at bounding box center [1003, 45] width 179 height 29
copy div "[PERSON_NAME]"
